Goal: Task Accomplishment & Management: Complete application form

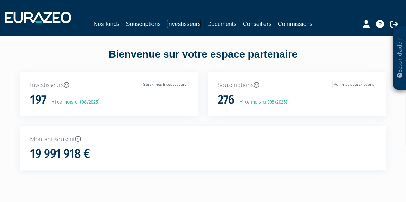
click at [179, 21] on link "Investisseurs" at bounding box center [184, 24] width 34 height 9
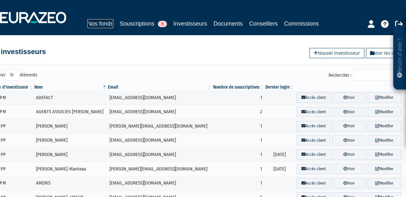
click at [99, 25] on link "Nos fonds" at bounding box center [100, 23] width 26 height 9
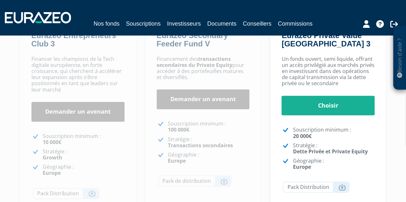
scroll to position [118, 0]
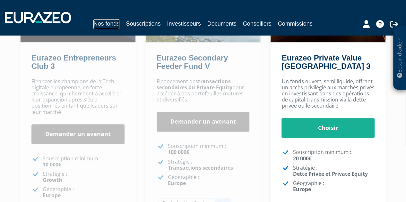
click at [101, 25] on link "Nos fonds" at bounding box center [106, 24] width 26 height 10
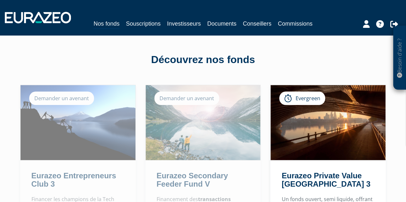
scroll to position [15, 0]
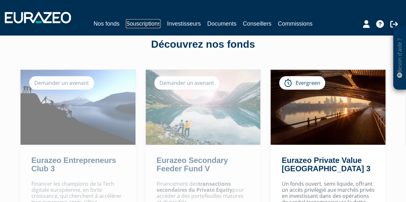
click at [141, 24] on link "Souscriptions" at bounding box center [143, 23] width 35 height 9
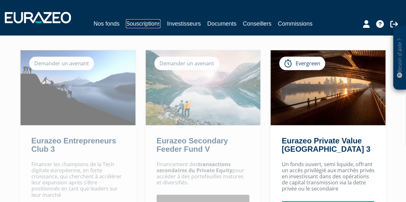
scroll to position [35, 0]
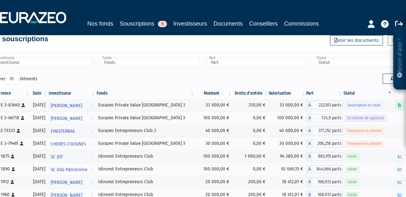
scroll to position [13, 0]
click at [45, 65] on input "text" at bounding box center [42, 62] width 99 height 9
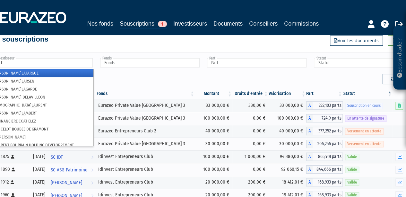
type input "lafa"
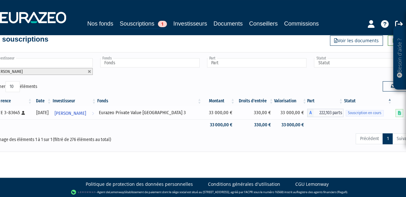
click at [361, 113] on span "Souscription en cours" at bounding box center [364, 113] width 38 height 6
click at [400, 111] on icon at bounding box center [398, 113] width 3 height 4
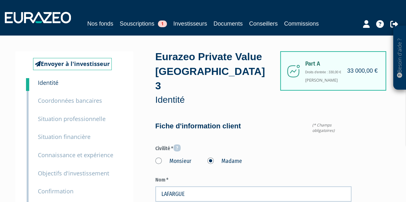
type input "6 87 12 02 48"
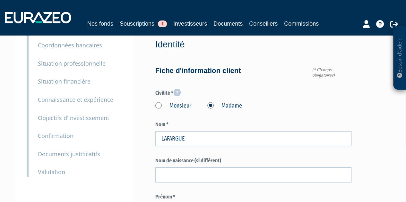
scroll to position [55, 0]
click at [63, 154] on small "Documents justificatifs" at bounding box center [69, 155] width 62 height 8
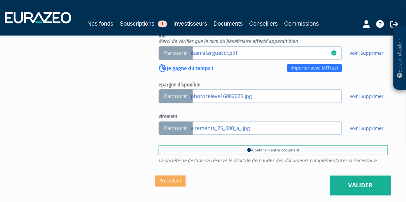
scroll to position [369, 0]
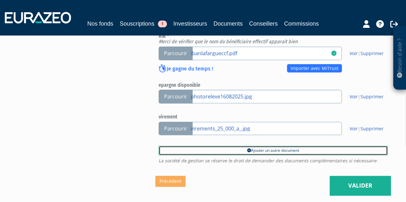
click at [247, 152] on icon at bounding box center [249, 151] width 4 height 4
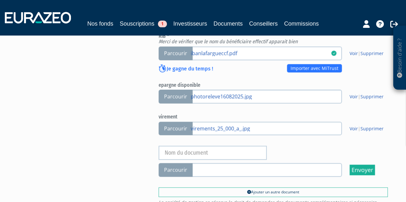
click at [180, 167] on span "Parcourir" at bounding box center [175, 170] width 34 height 14
click at [0, 0] on input "Parcourir" at bounding box center [0, 0] width 0 height 0
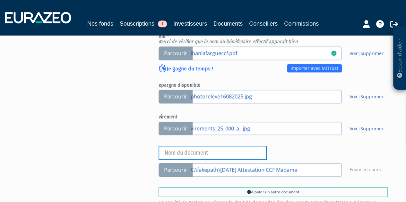
click at [235, 149] on input "text" at bounding box center [212, 153] width 108 height 14
type input "a"
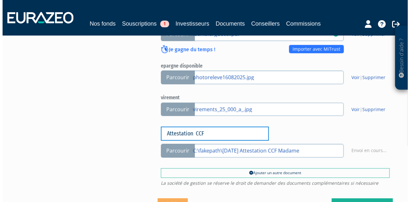
scroll to position [416, 0]
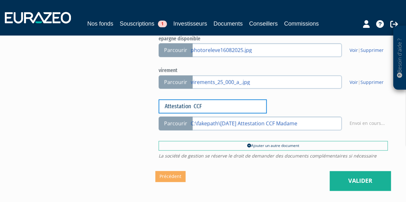
type input "Attestation CCF"
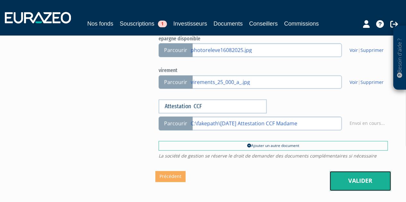
click at [344, 180] on link "Valider" at bounding box center [359, 181] width 61 height 20
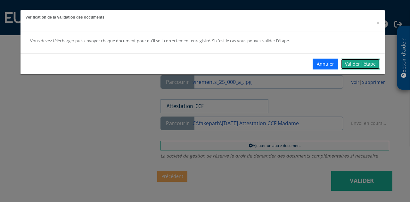
click at [362, 64] on link "Valider l'étape" at bounding box center [360, 64] width 39 height 11
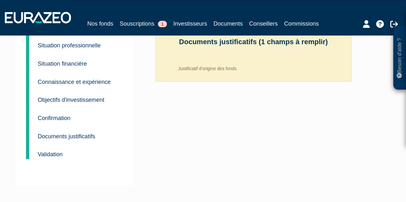
scroll to position [110, 0]
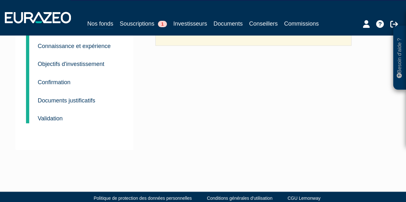
click at [83, 97] on small "Documents justificatifs" at bounding box center [66, 100] width 57 height 6
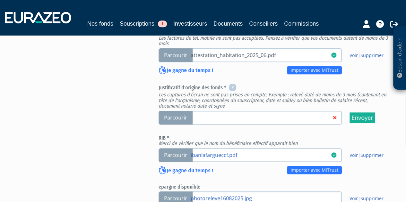
scroll to position [268, 0]
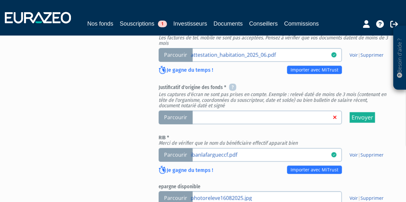
click at [171, 114] on span "Parcourir" at bounding box center [175, 118] width 34 height 14
click at [0, 0] on input "Parcourir" at bounding box center [0, 0] width 0 height 0
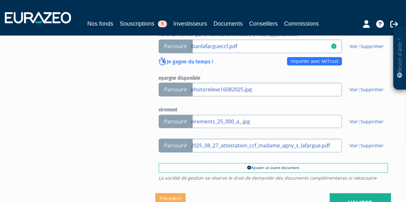
scroll to position [410, 0]
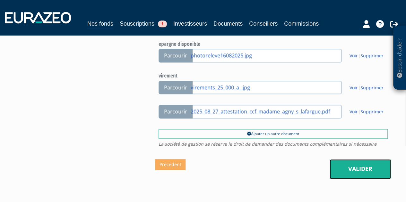
click at [357, 166] on link "Valider" at bounding box center [359, 169] width 61 height 20
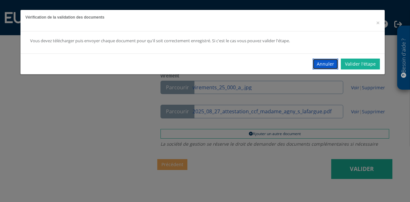
click at [320, 63] on button "Annuler" at bounding box center [326, 64] width 26 height 11
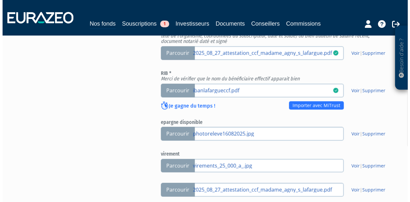
scroll to position [394, 0]
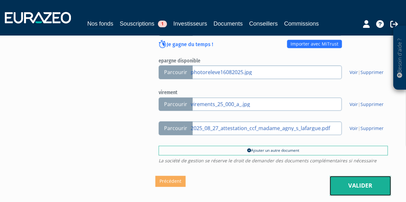
click at [347, 182] on link "Valider" at bounding box center [359, 186] width 61 height 20
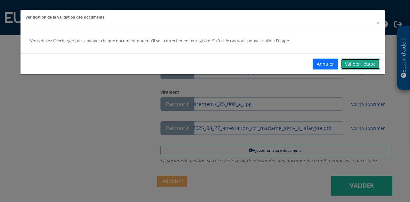
click at [364, 64] on link "Valider l'étape" at bounding box center [360, 64] width 39 height 11
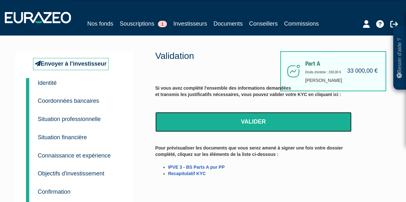
click at [285, 121] on link "Valider" at bounding box center [253, 122] width 196 height 20
